Goal: Find specific page/section: Find specific page/section

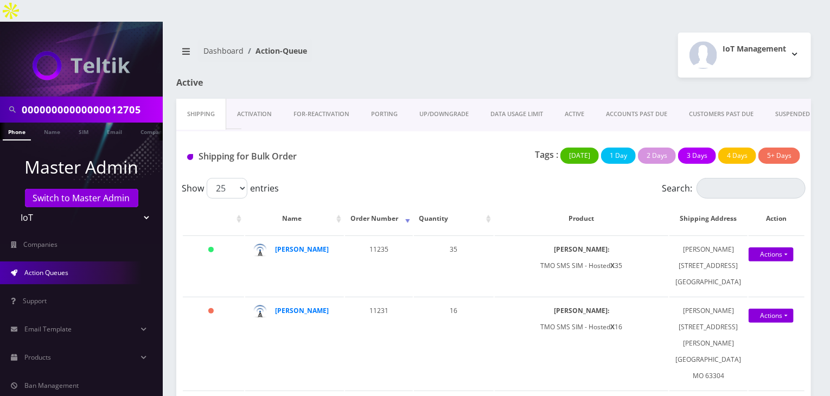
drag, startPoint x: 150, startPoint y: 89, endPoint x: 0, endPoint y: 88, distance: 149.8
click at [0, 97] on div "00000000000000012705" at bounding box center [81, 110] width 163 height 26
type input "[PERSON_NAME]"
click at [54, 123] on link "Name" at bounding box center [52, 132] width 27 height 18
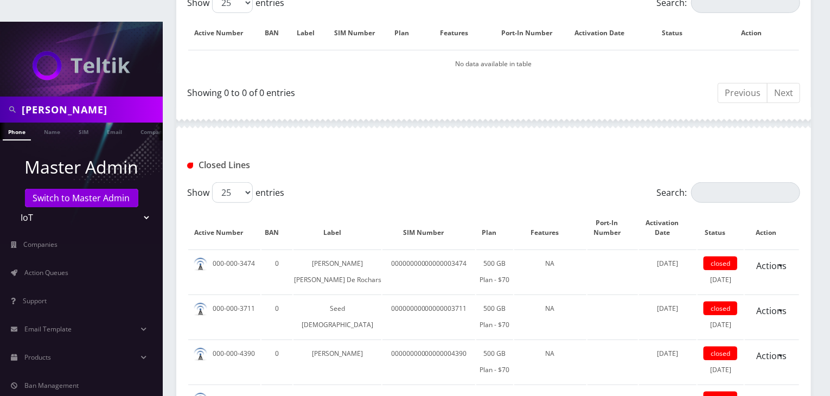
scroll to position [119, 0]
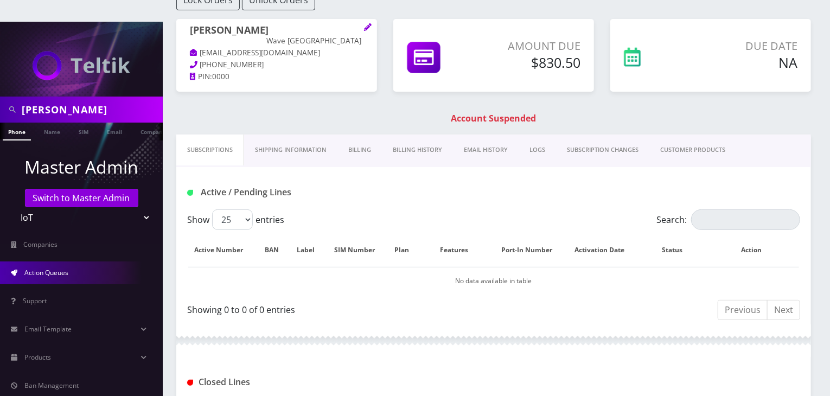
click at [91, 262] on link "Action Queues" at bounding box center [81, 273] width 163 height 23
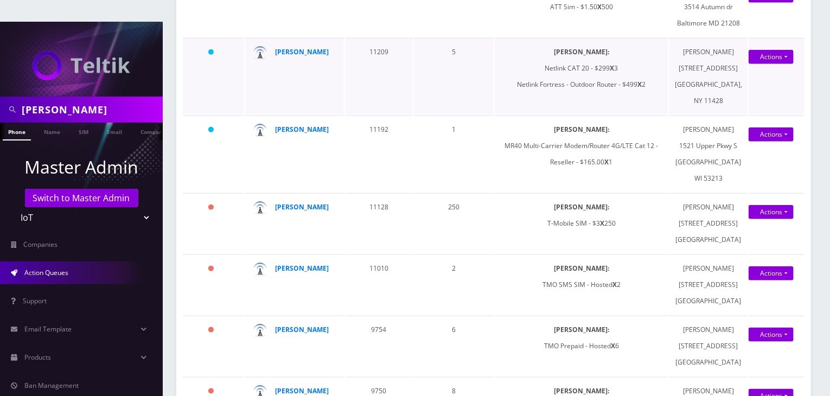
scroll to position [543, 0]
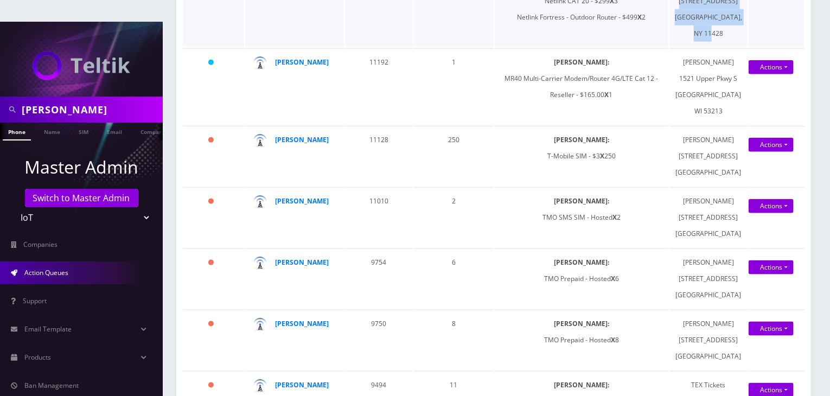
drag, startPoint x: 705, startPoint y: 234, endPoint x: 741, endPoint y: 327, distance: 99.5
click at [741, 47] on td "[PERSON_NAME] [STREET_ADDRESS]" at bounding box center [709, 9] width 78 height 77
copy td "[STREET_ADDRESS]"
click at [718, 47] on td "[PERSON_NAME] [STREET_ADDRESS]" at bounding box center [709, 9] width 78 height 77
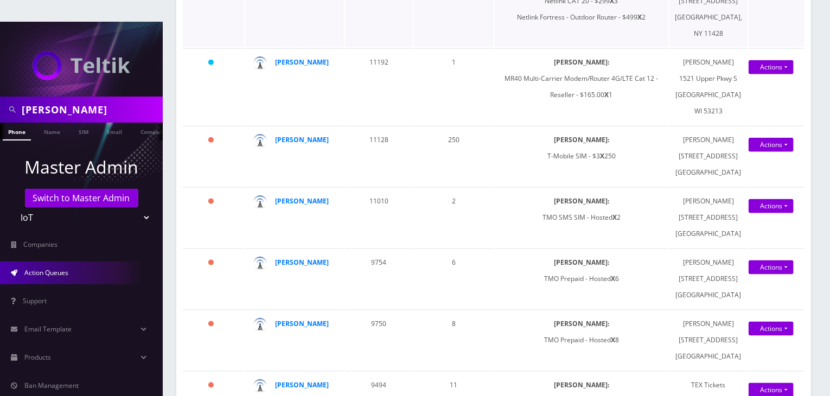
click at [718, 47] on td "[PERSON_NAME] [STREET_ADDRESS]" at bounding box center [709, 9] width 78 height 77
copy td "[PERSON_NAME]"
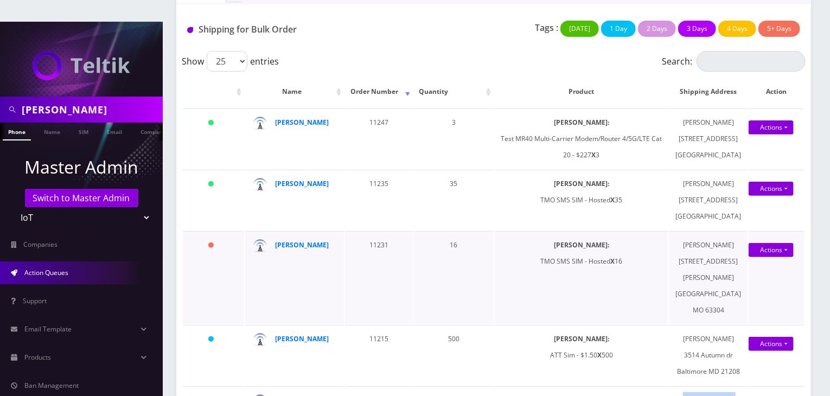
scroll to position [109, 0]
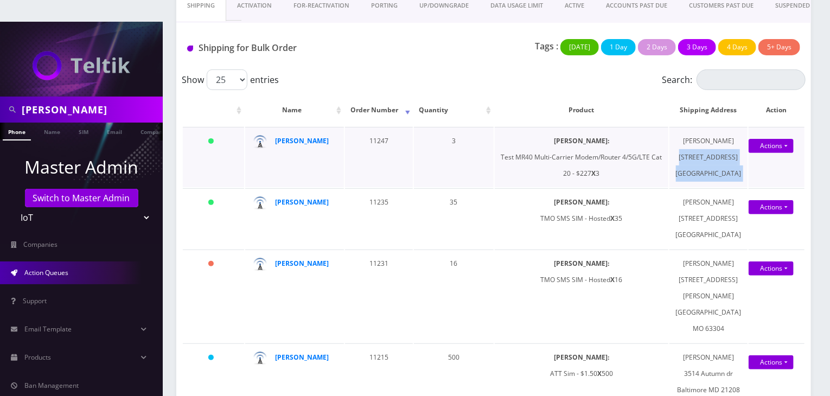
drag, startPoint x: 711, startPoint y: 162, endPoint x: 750, endPoint y: 231, distance: 78.9
click at [750, 187] on tr "[DATE] [PERSON_NAME] 11247 3 [PERSON_NAME]: Test MR40 Multi-Carrier Modem/Route…" at bounding box center [494, 157] width 622 height 60
copy tbody "[STREET_ADDRESS] Actions Shipped Confirm {"id":147596,"active_group_id":null,"a…"
click at [706, 127] on td "[PERSON_NAME][GEOGRAPHIC_DATA][STREET_ADDRESS]" at bounding box center [709, 157] width 78 height 60
click at [723, 131] on td "[PERSON_NAME][GEOGRAPHIC_DATA][STREET_ADDRESS]" at bounding box center [709, 157] width 78 height 60
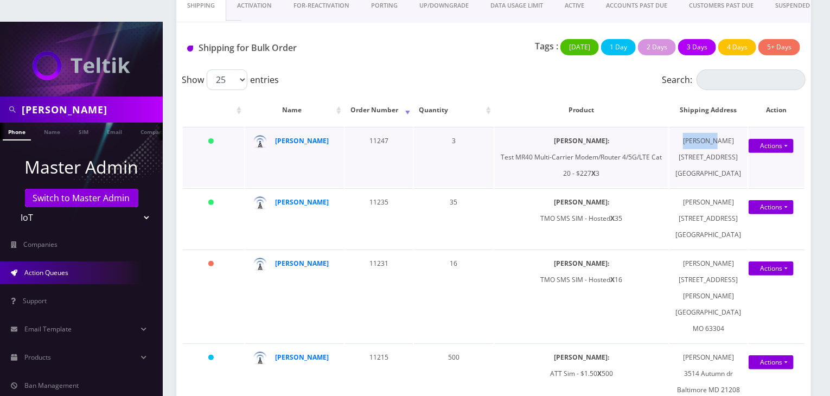
click at [723, 131] on td "[PERSON_NAME][GEOGRAPHIC_DATA][STREET_ADDRESS]" at bounding box center [709, 157] width 78 height 60
copy td "[PERSON_NAME]"
